Goal: Task Accomplishment & Management: Use online tool/utility

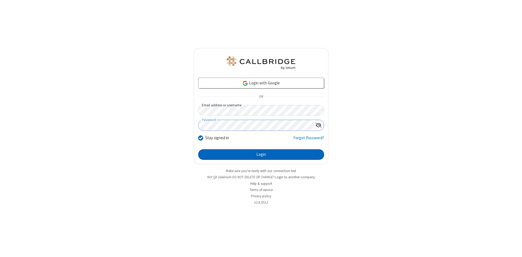
click at [261, 155] on button "Login" at bounding box center [261, 155] width 126 height 11
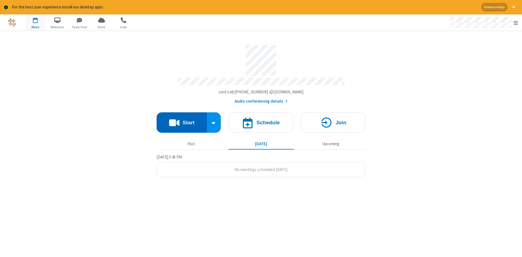
click at [182, 121] on button "Start" at bounding box center [182, 123] width 50 height 20
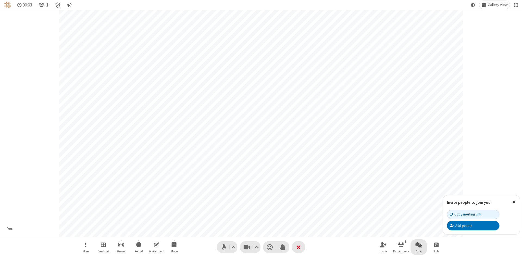
click at [419, 245] on span "Open chat" at bounding box center [418, 245] width 7 height 7
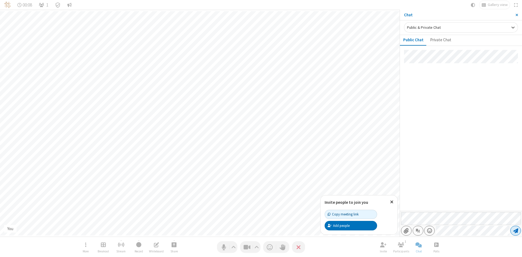
click at [516, 231] on span "Send message" at bounding box center [515, 230] width 5 height 5
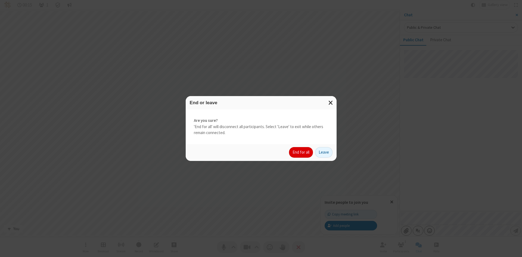
click at [301, 153] on button "End for all" at bounding box center [301, 152] width 24 height 11
